Goal: Task Accomplishment & Management: Manage account settings

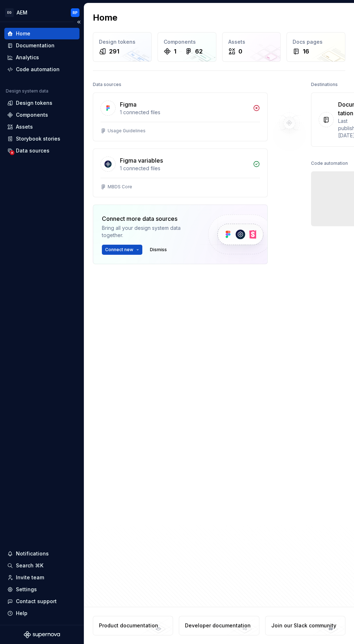
click at [12, 406] on div "Home Documentation Analytics Code automation Design system data Design tokens C…" at bounding box center [42, 323] width 84 height 603
click at [21, 590] on div "Settings" at bounding box center [26, 589] width 21 height 7
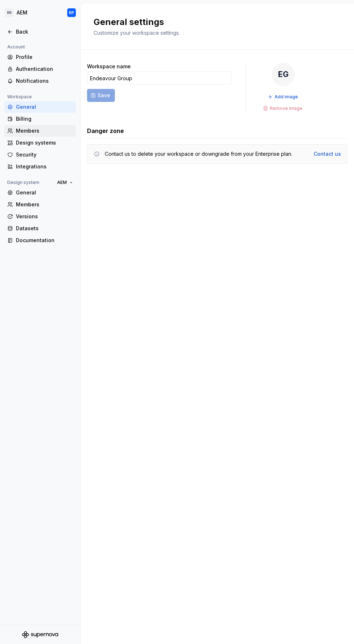
click at [10, 131] on icon at bounding box center [10, 131] width 6 height 6
